Goal: Task Accomplishment & Management: Complete application form

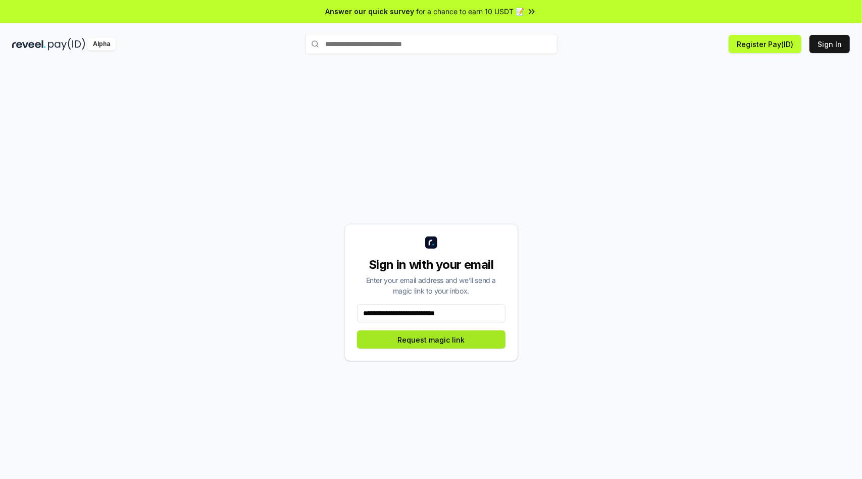
type input "**********"
click at [431, 339] on button "Request magic link" at bounding box center [431, 339] width 148 height 18
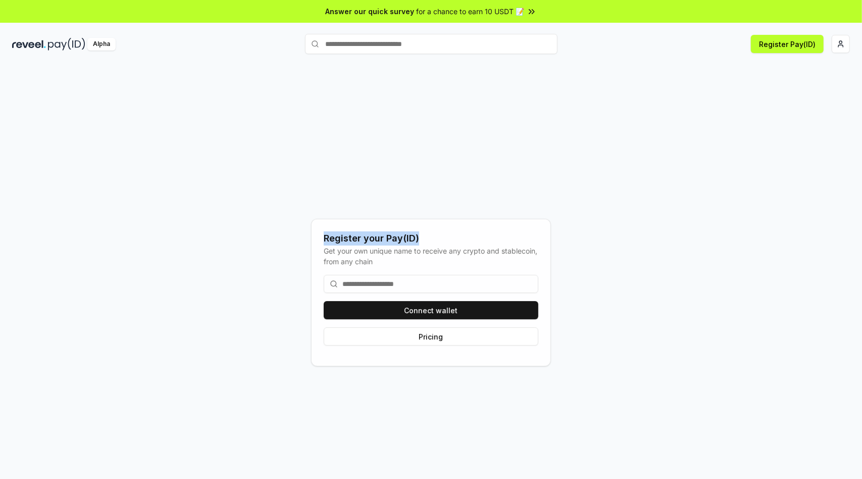
drag, startPoint x: 325, startPoint y: 238, endPoint x: 416, endPoint y: 238, distance: 90.4
click at [416, 238] on div "Register your Pay(ID)" at bounding box center [431, 238] width 215 height 14
copy div "Register your Pay(ID)"
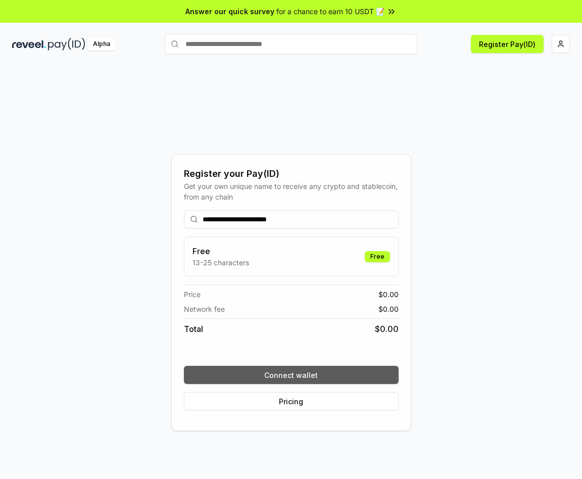
type input "**********"
click at [291, 375] on button "Connect wallet" at bounding box center [291, 375] width 215 height 18
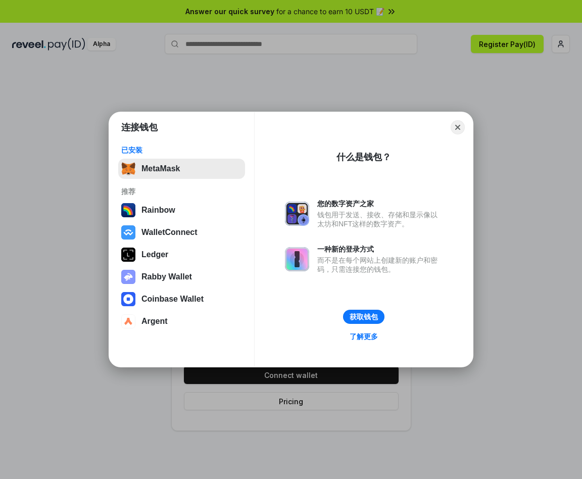
click at [181, 168] on button "MetaMask" at bounding box center [181, 169] width 127 height 20
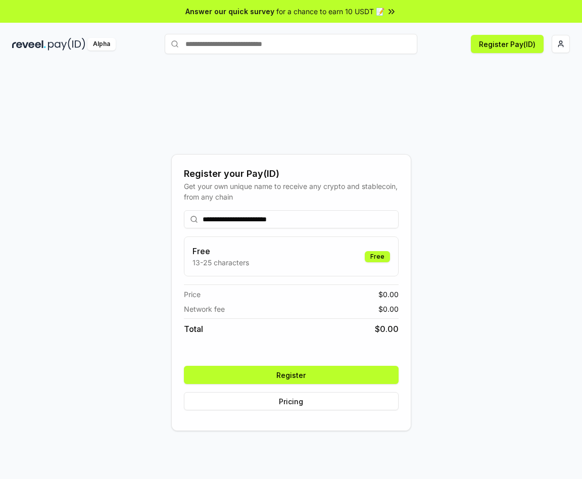
click at [291, 375] on button "Register" at bounding box center [291, 375] width 215 height 18
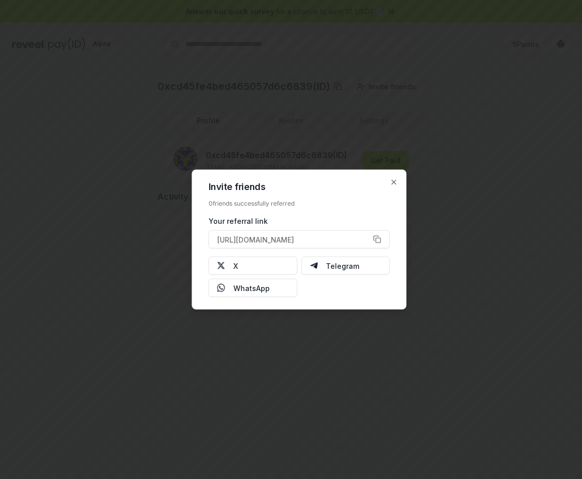
click at [226, 188] on h2 "Invite friends" at bounding box center [299, 186] width 181 height 9
drag, startPoint x: 226, startPoint y: 188, endPoint x: 237, endPoint y: 187, distance: 11.6
click at [237, 187] on h2 "Invite friends" at bounding box center [299, 186] width 181 height 9
copy h2 "Invite friends"
drag, startPoint x: 211, startPoint y: 221, endPoint x: 265, endPoint y: 222, distance: 54.1
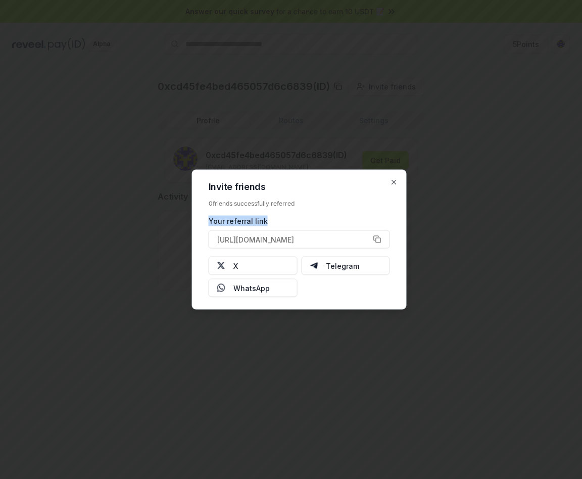
click at [265, 222] on div "Your referral link" at bounding box center [299, 221] width 181 height 11
copy div "Your referral link"
click at [377, 237] on button "[URL][DOMAIN_NAME]" at bounding box center [299, 239] width 181 height 18
click at [382, 239] on button "[URL][DOMAIN_NAME]" at bounding box center [299, 239] width 181 height 18
